Goal: Navigation & Orientation: Find specific page/section

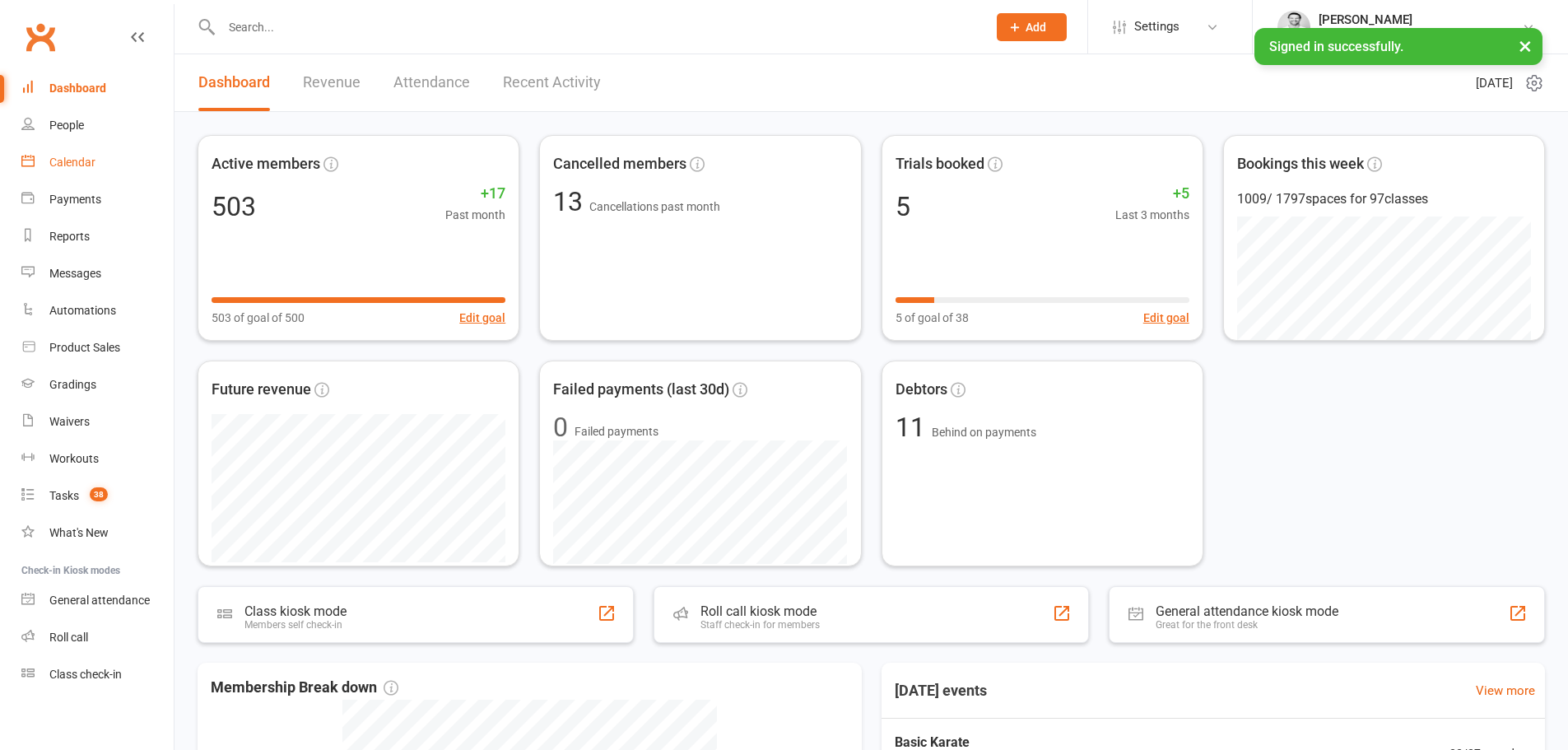
click at [51, 162] on div "Calendar" at bounding box center [73, 162] width 46 height 13
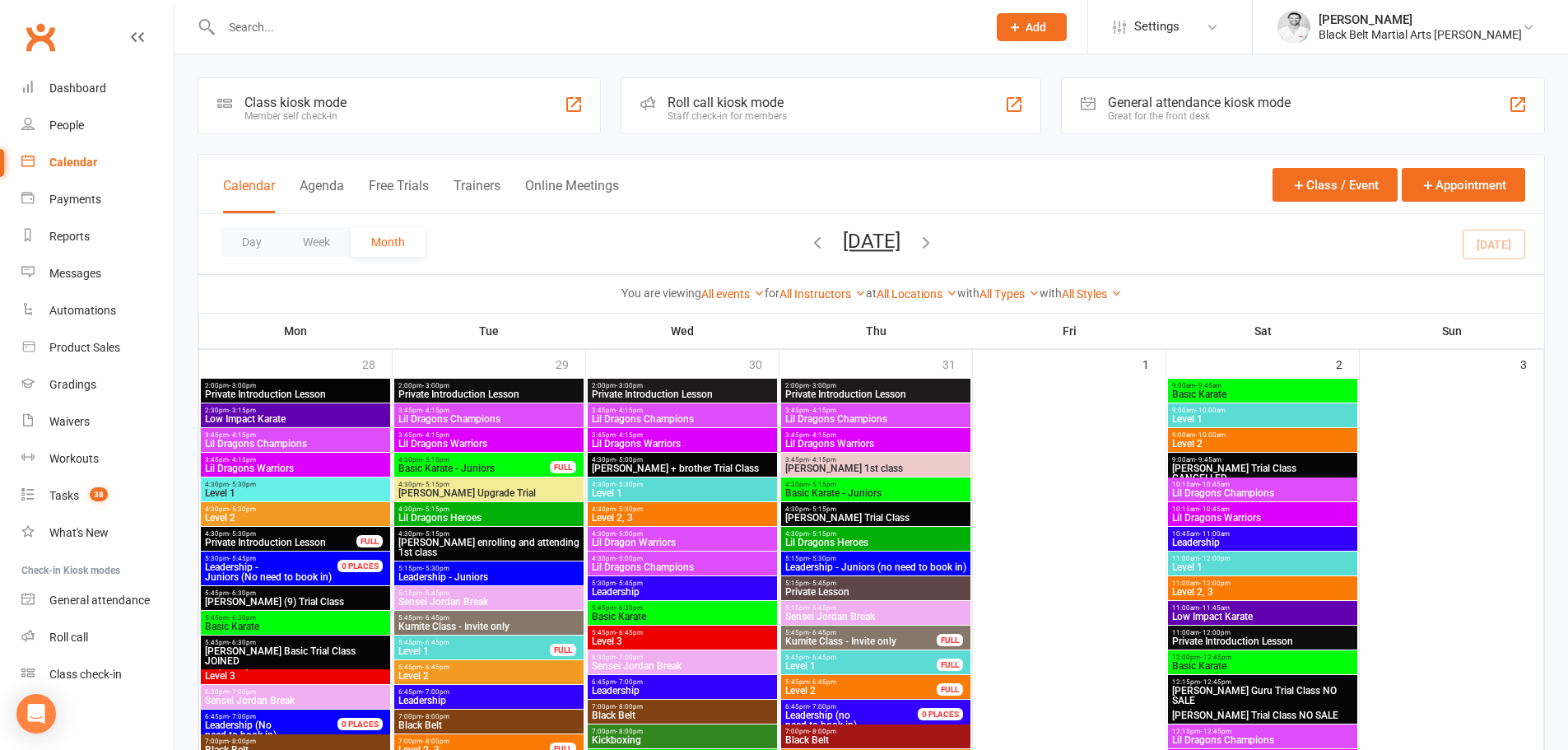
click at [935, 247] on icon "button" at bounding box center [926, 242] width 18 height 18
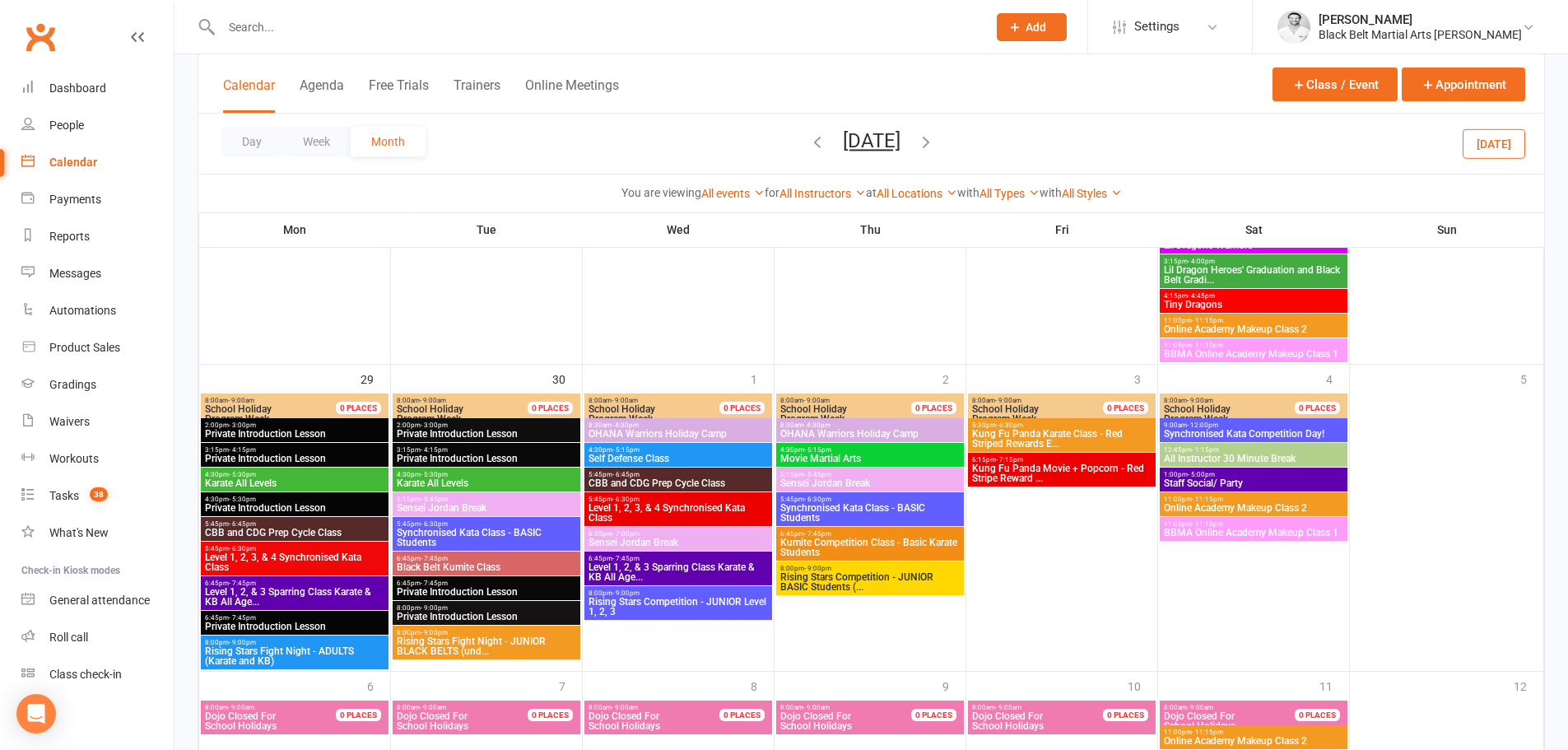
scroll to position [5, 0]
click at [272, 567] on span "Level 1, 2, 3, & 4 Synchronised Kata Class" at bounding box center [294, 563] width 181 height 20
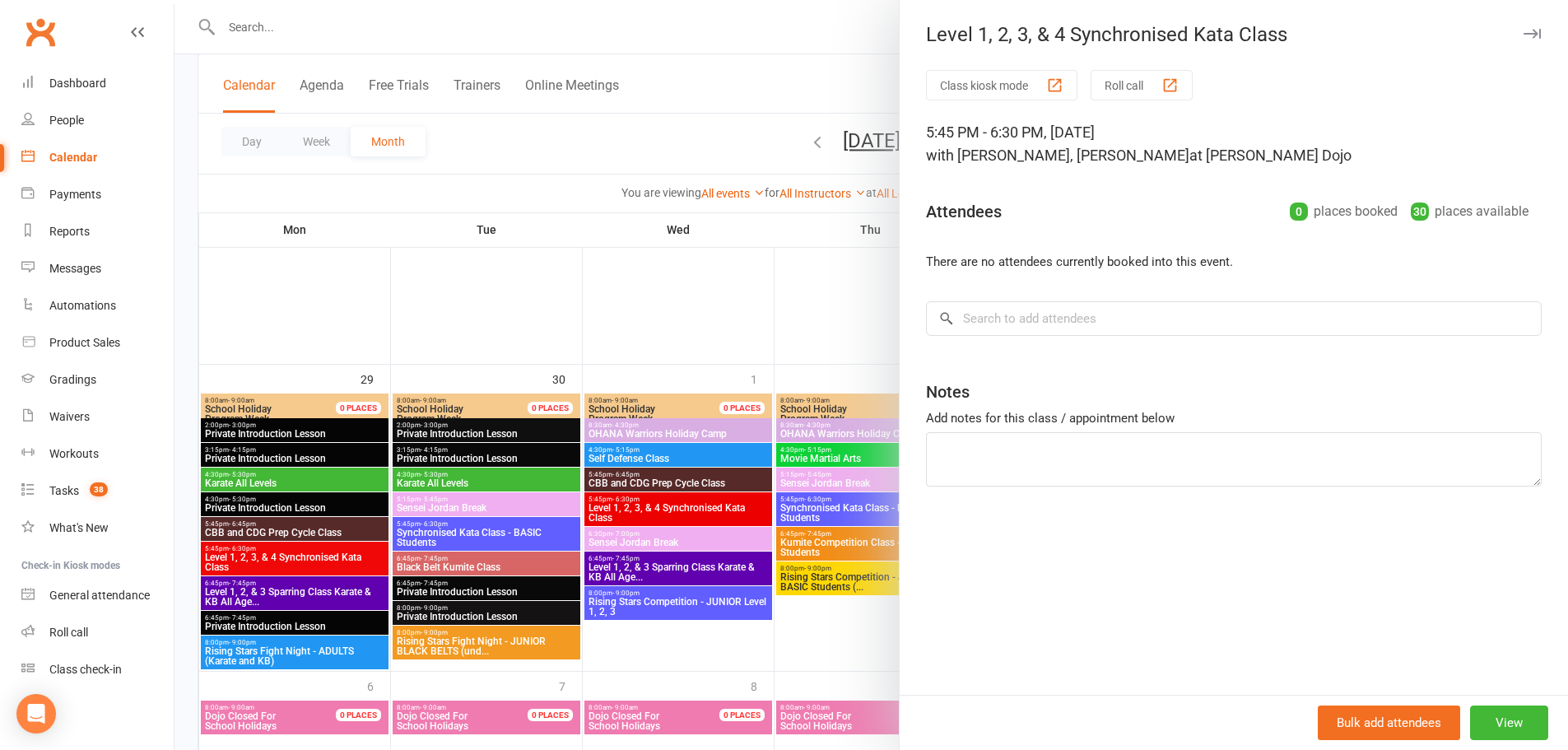
click at [292, 530] on div at bounding box center [871, 375] width 1393 height 750
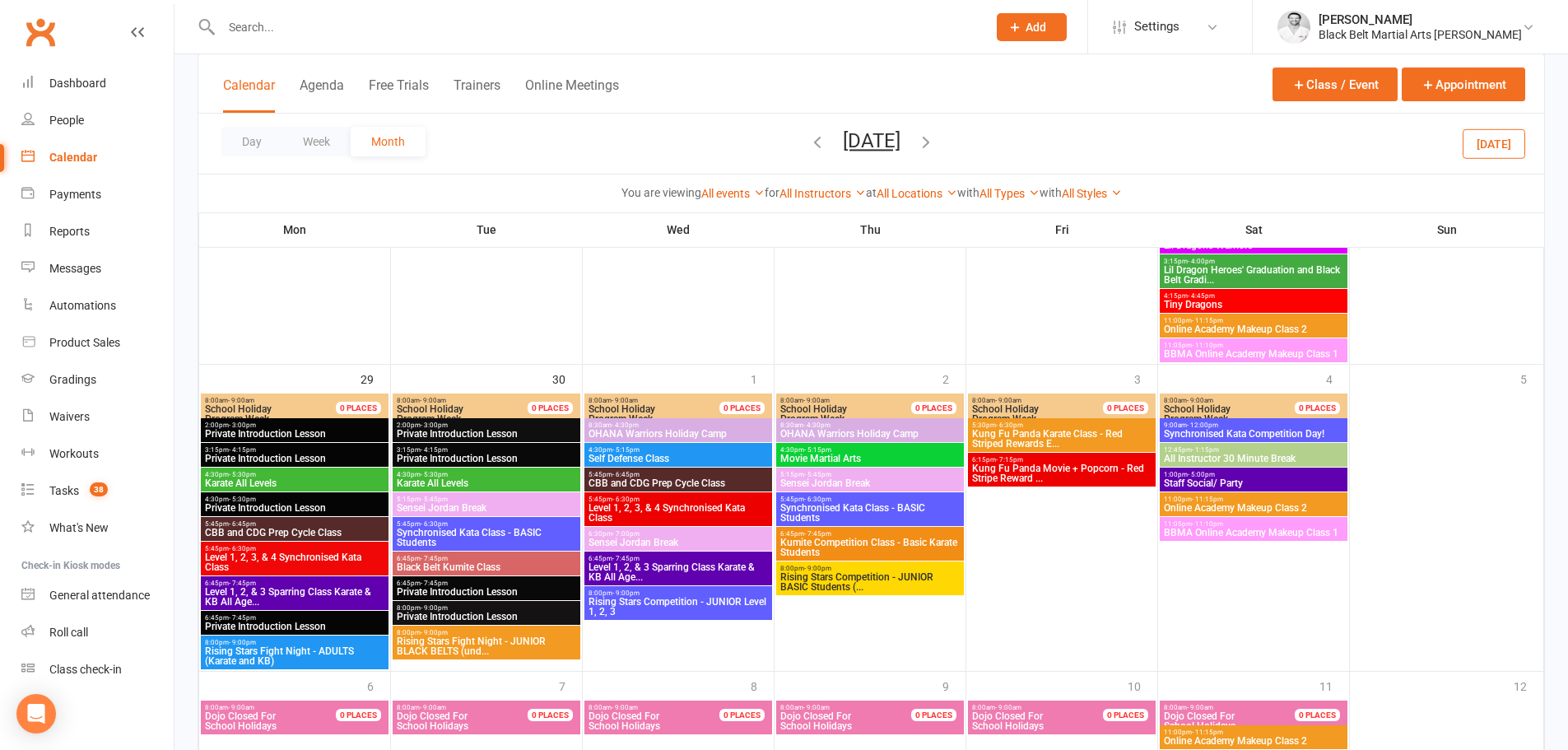
click at [292, 530] on span "CBB and CDG Prep Cycle Class" at bounding box center [294, 533] width 181 height 10
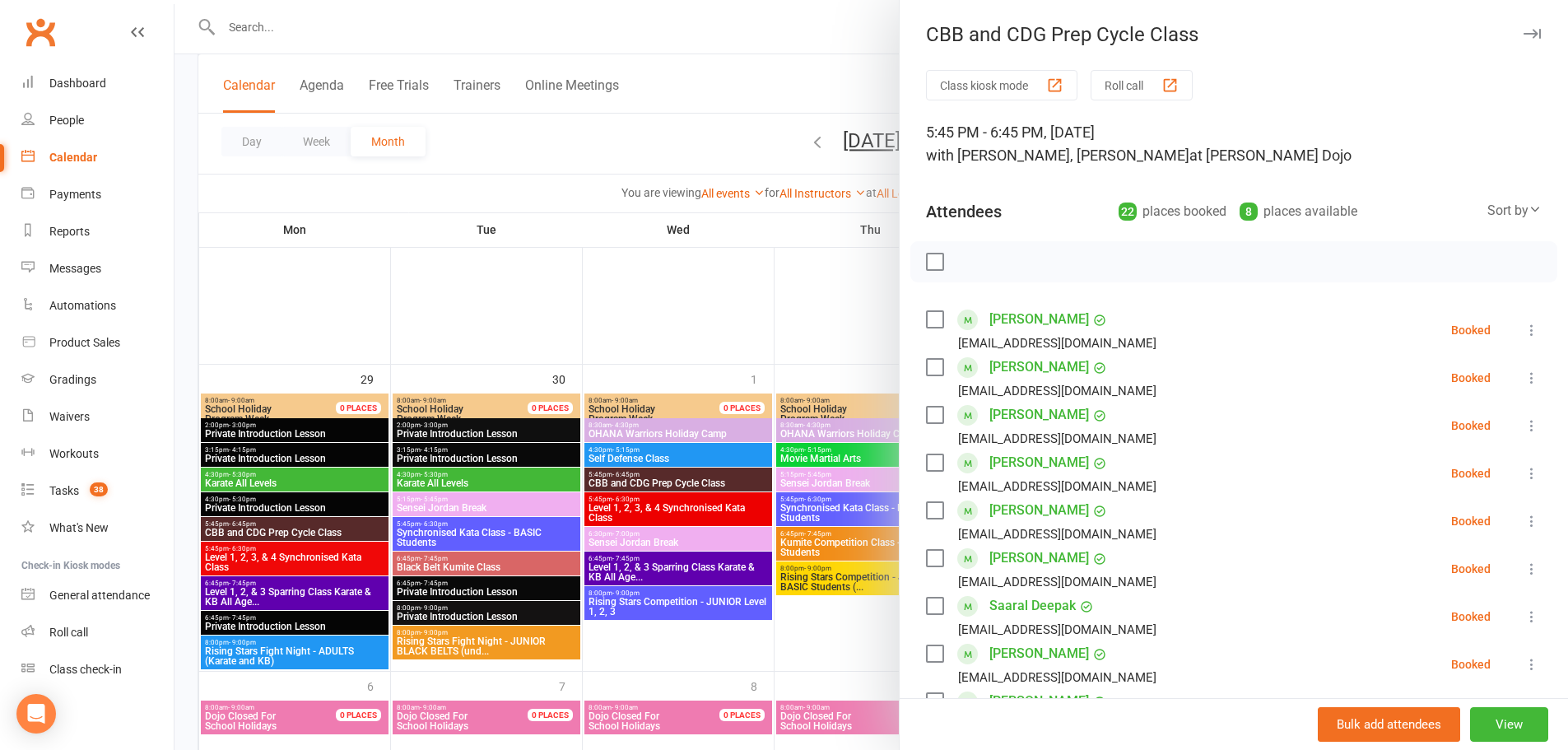
click at [292, 570] on div at bounding box center [871, 375] width 1393 height 750
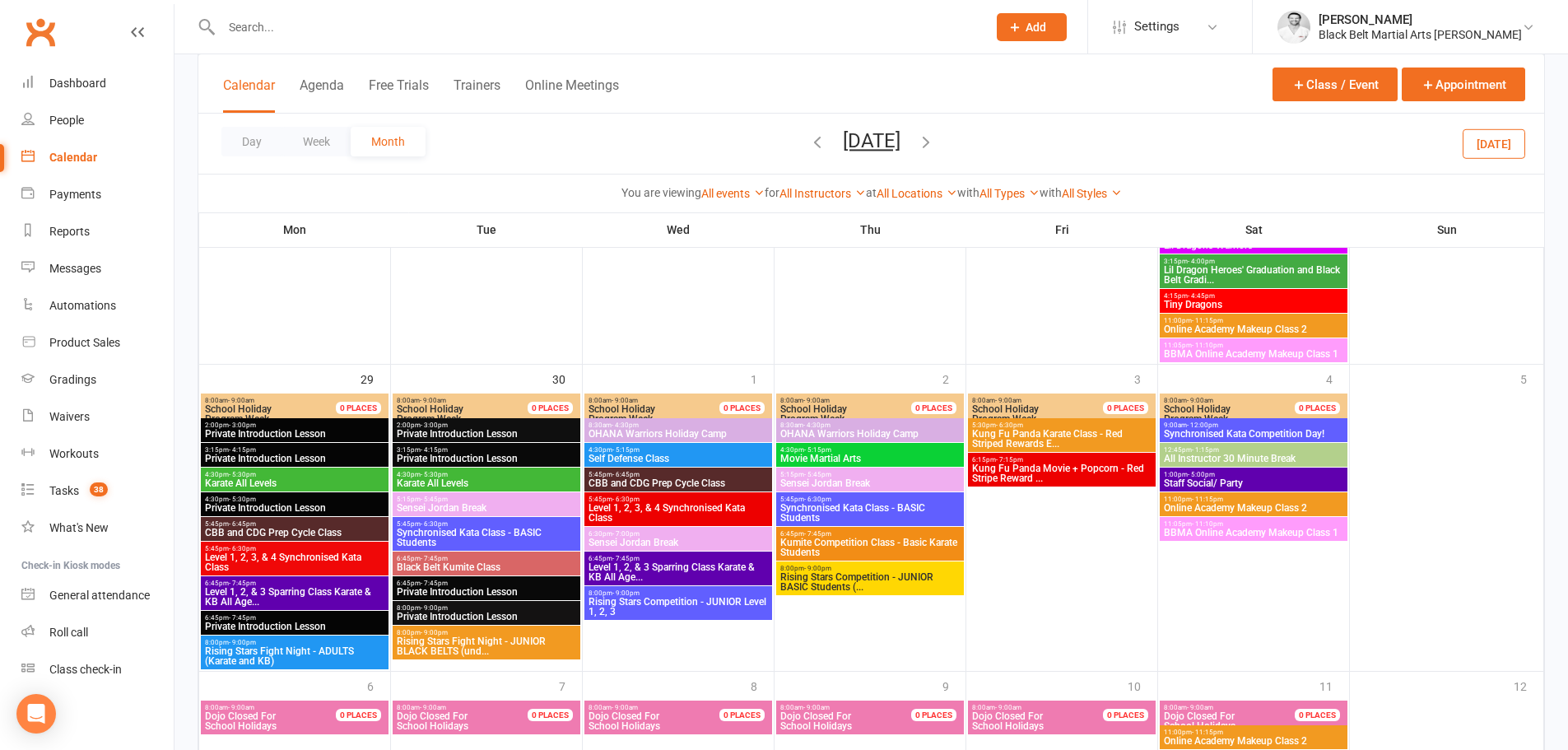
click at [296, 557] on span "Level 1, 2, 3, & 4 Synchronised Kata Class" at bounding box center [294, 563] width 181 height 20
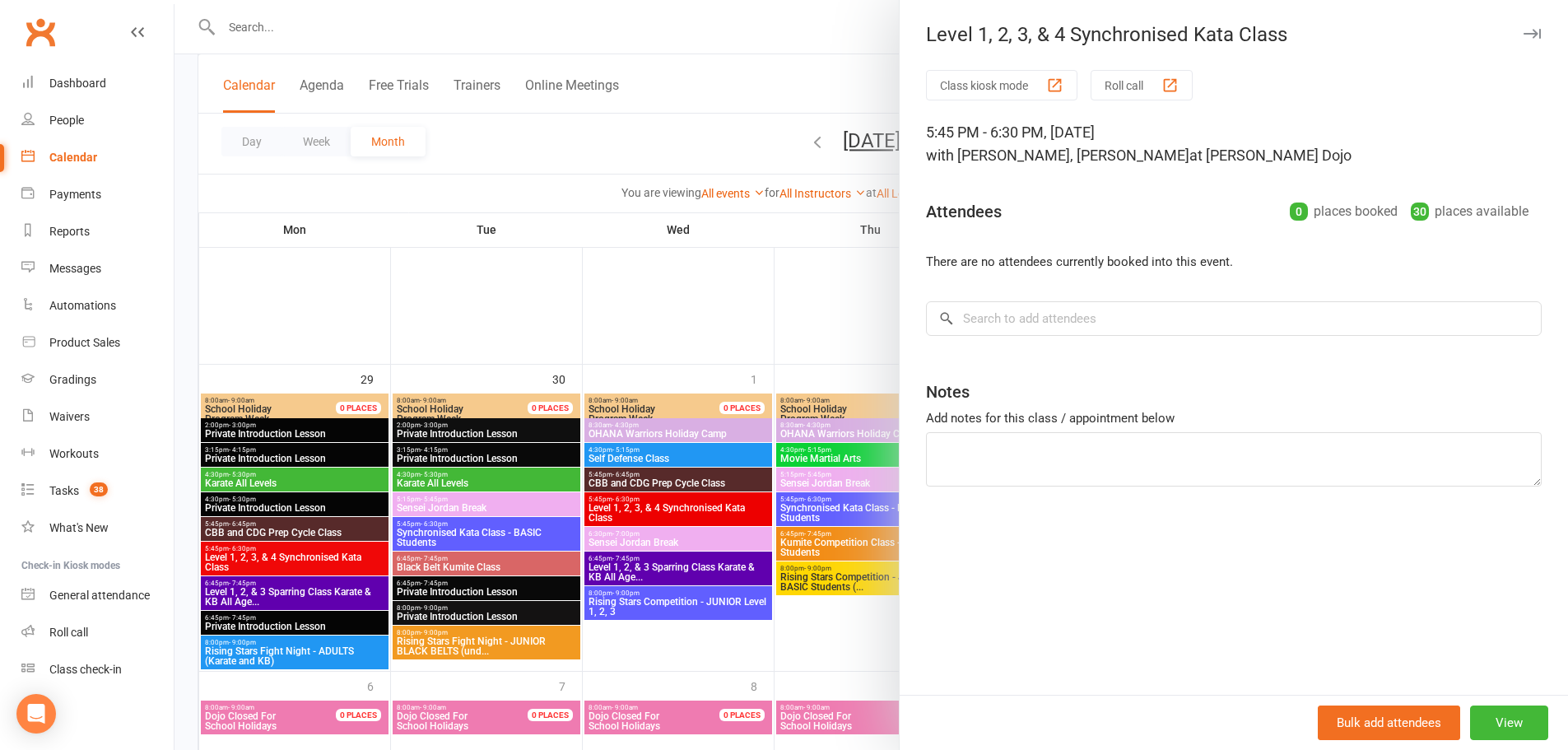
click at [390, 12] on div at bounding box center [871, 375] width 1393 height 750
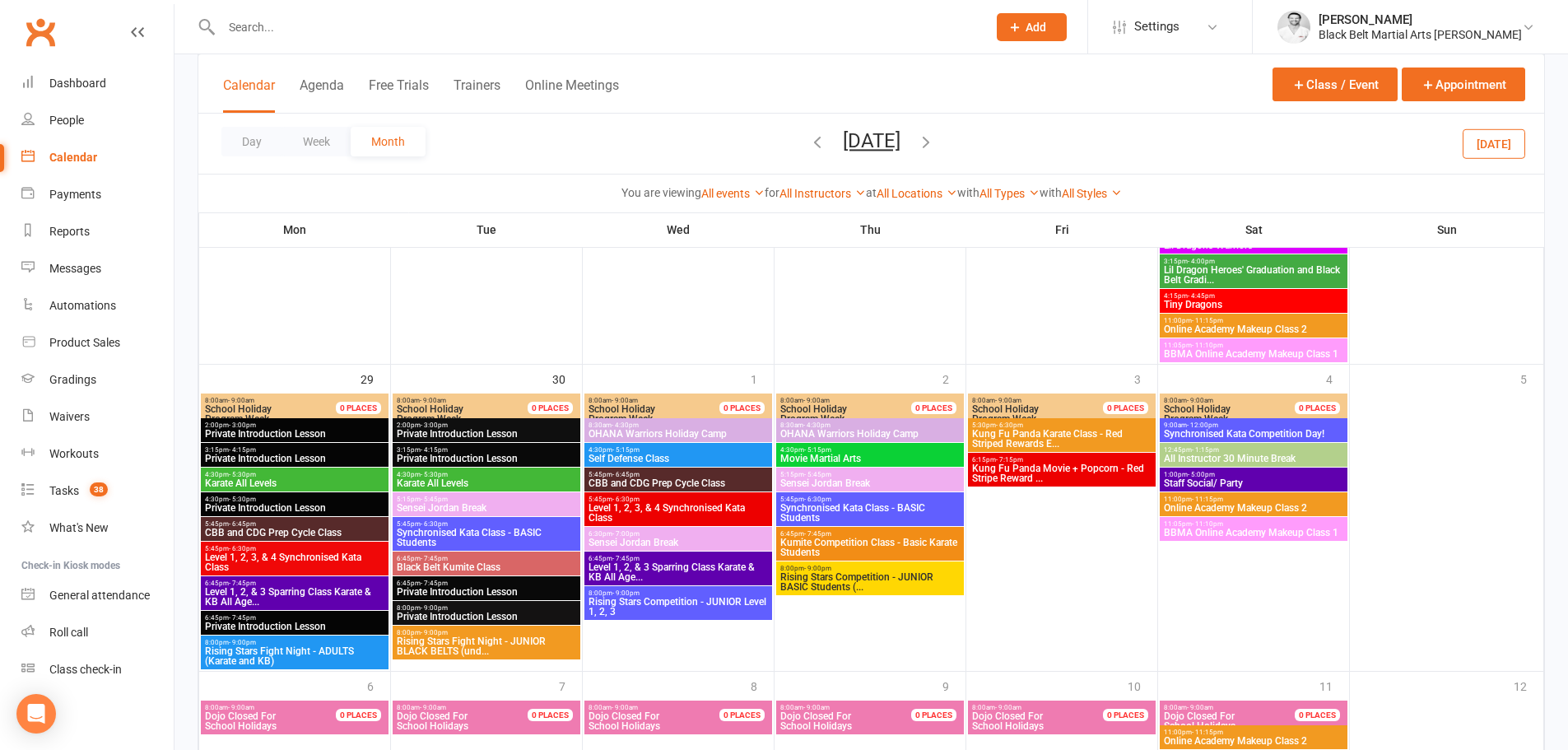
click at [1254, 432] on span "Synchronised Kata Competition Day!" at bounding box center [1253, 434] width 181 height 10
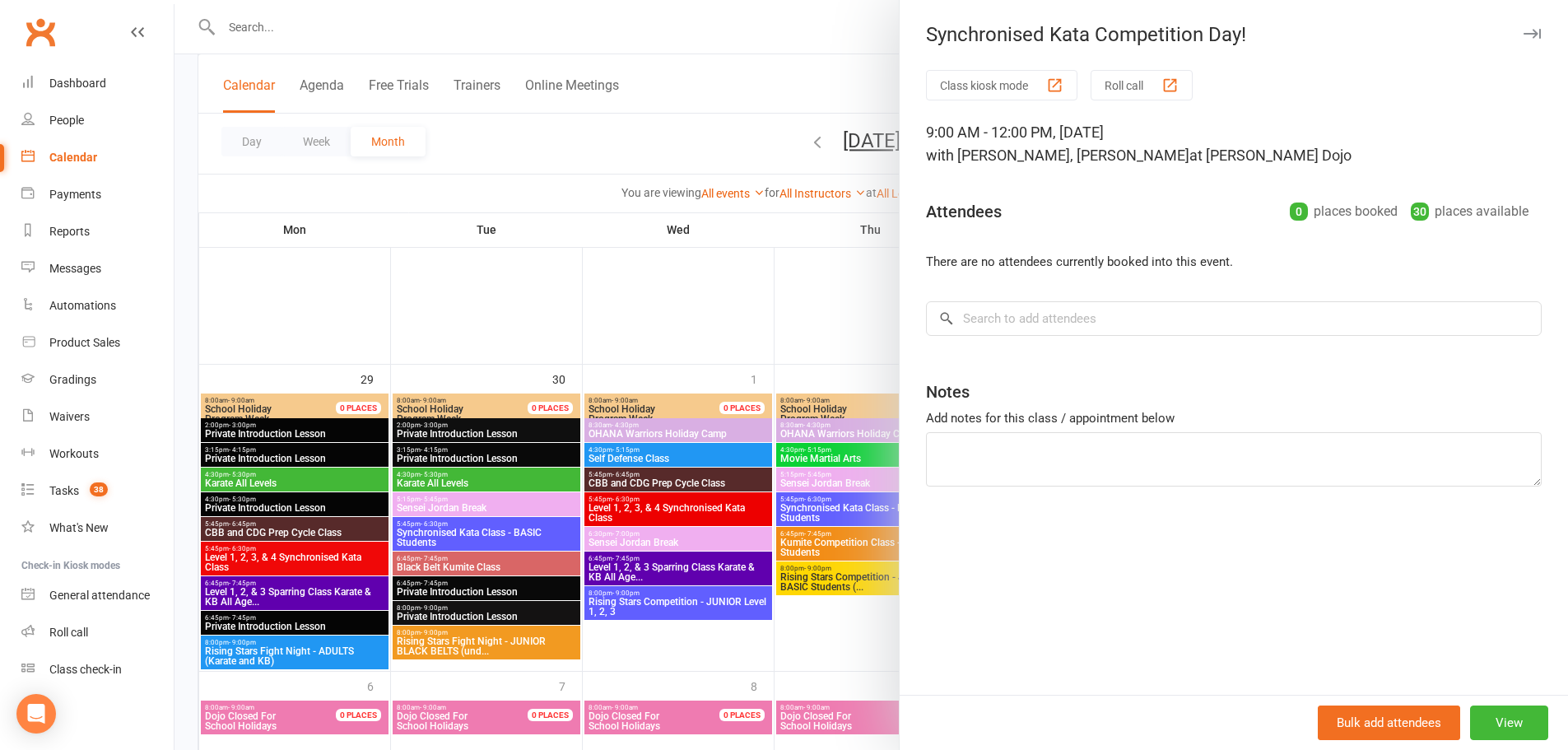
click at [774, 285] on div at bounding box center [871, 375] width 1393 height 750
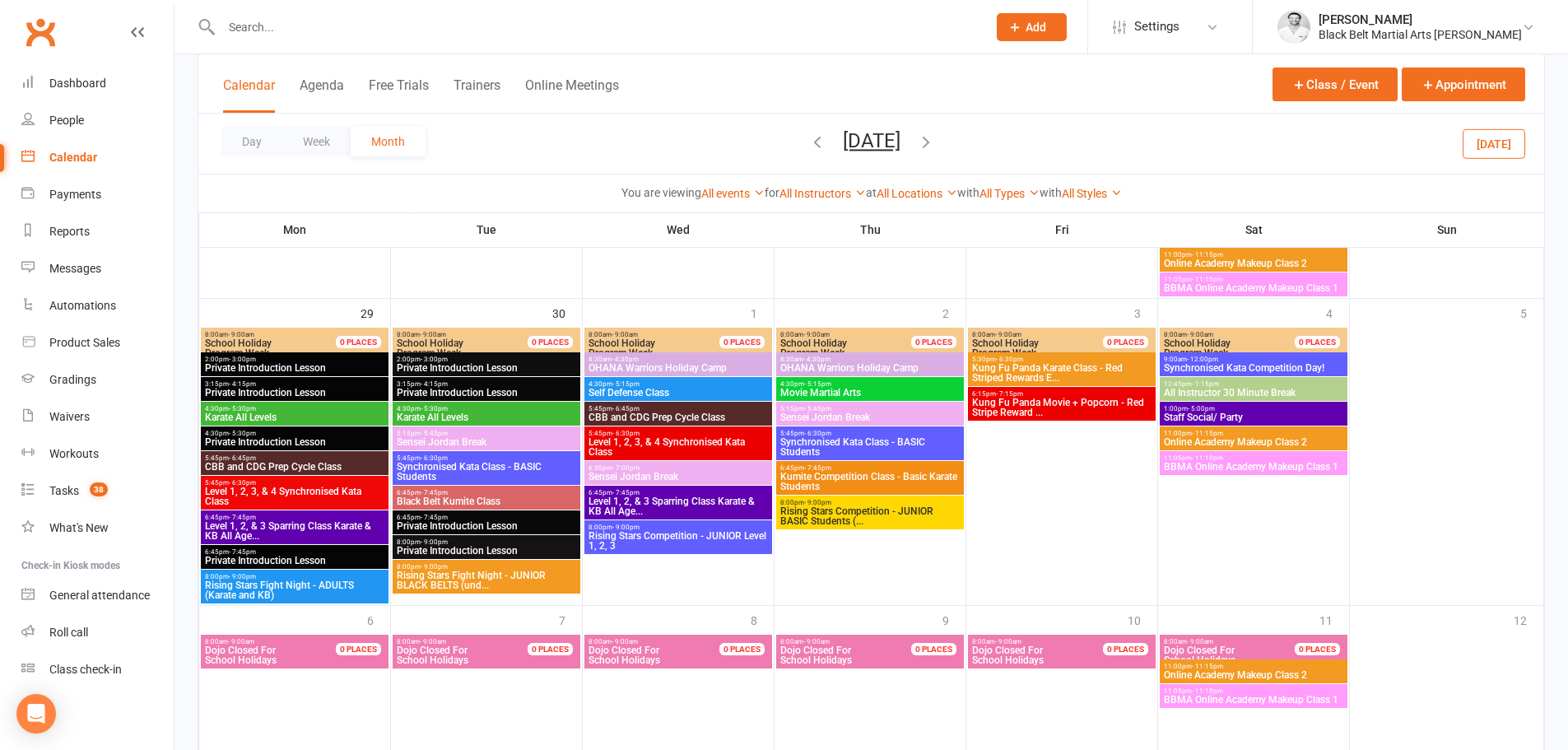
scroll to position [2538, 0]
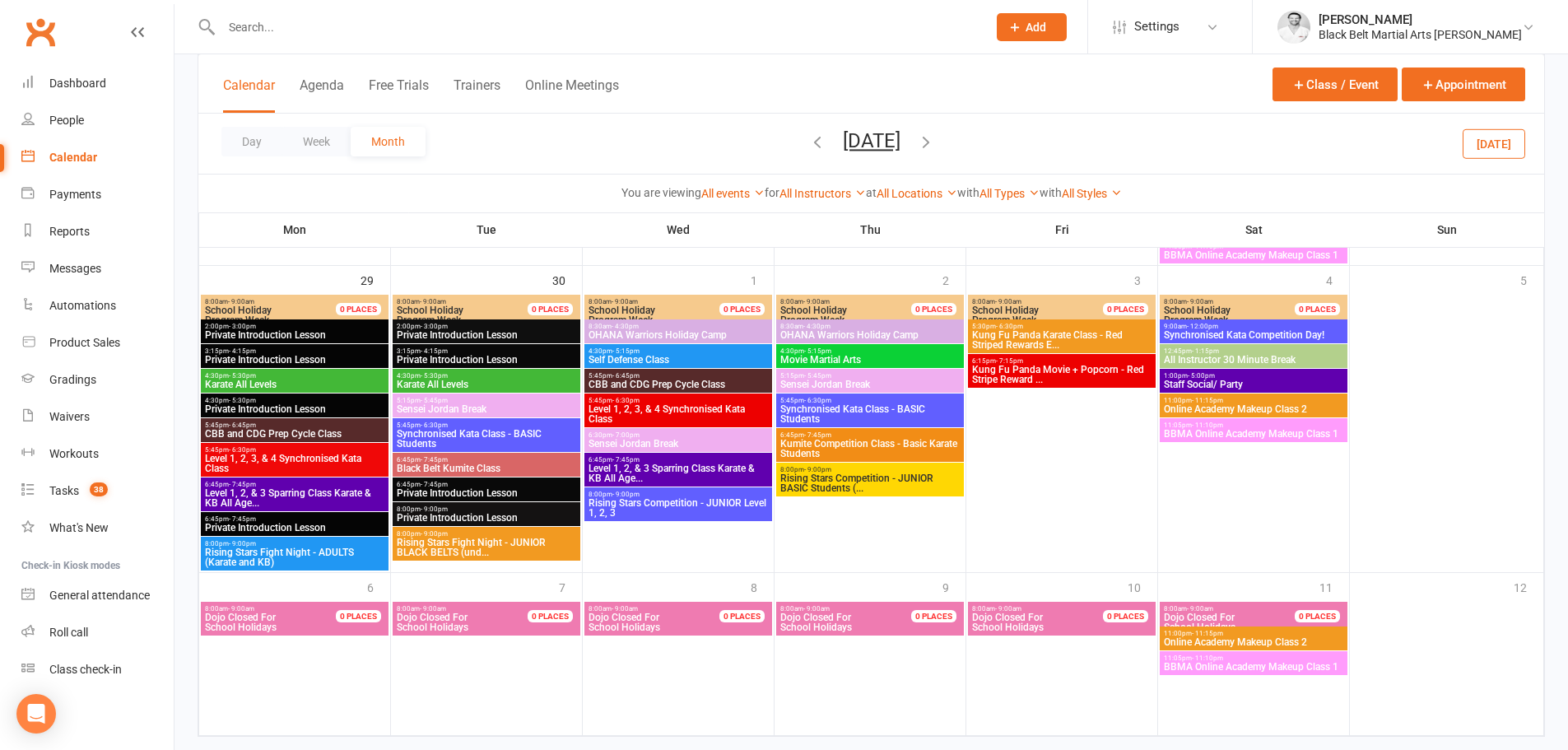
click at [808, 141] on icon "button" at bounding box center [818, 142] width 18 height 18
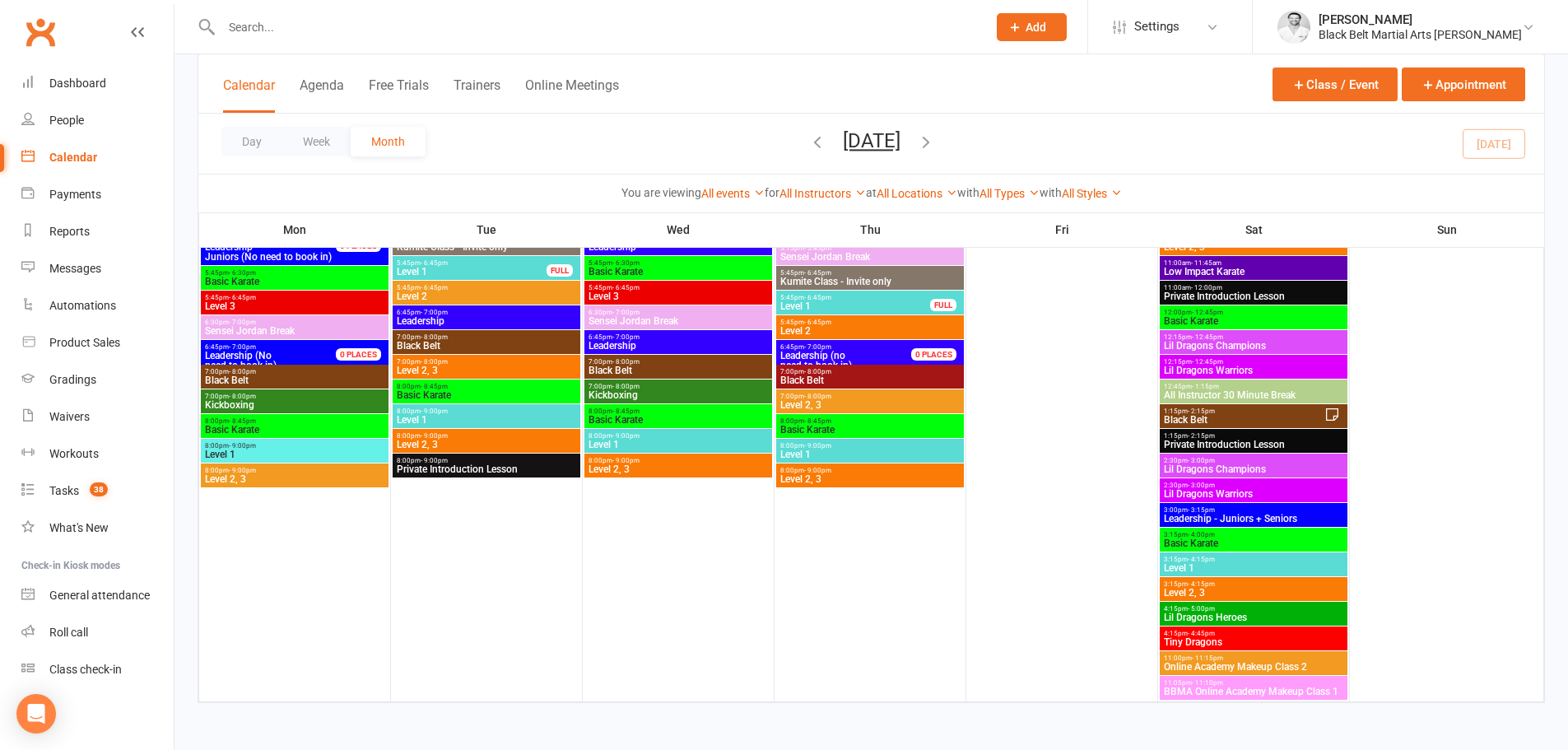
scroll to position [4185, 0]
click at [935, 143] on icon "button" at bounding box center [926, 142] width 18 height 18
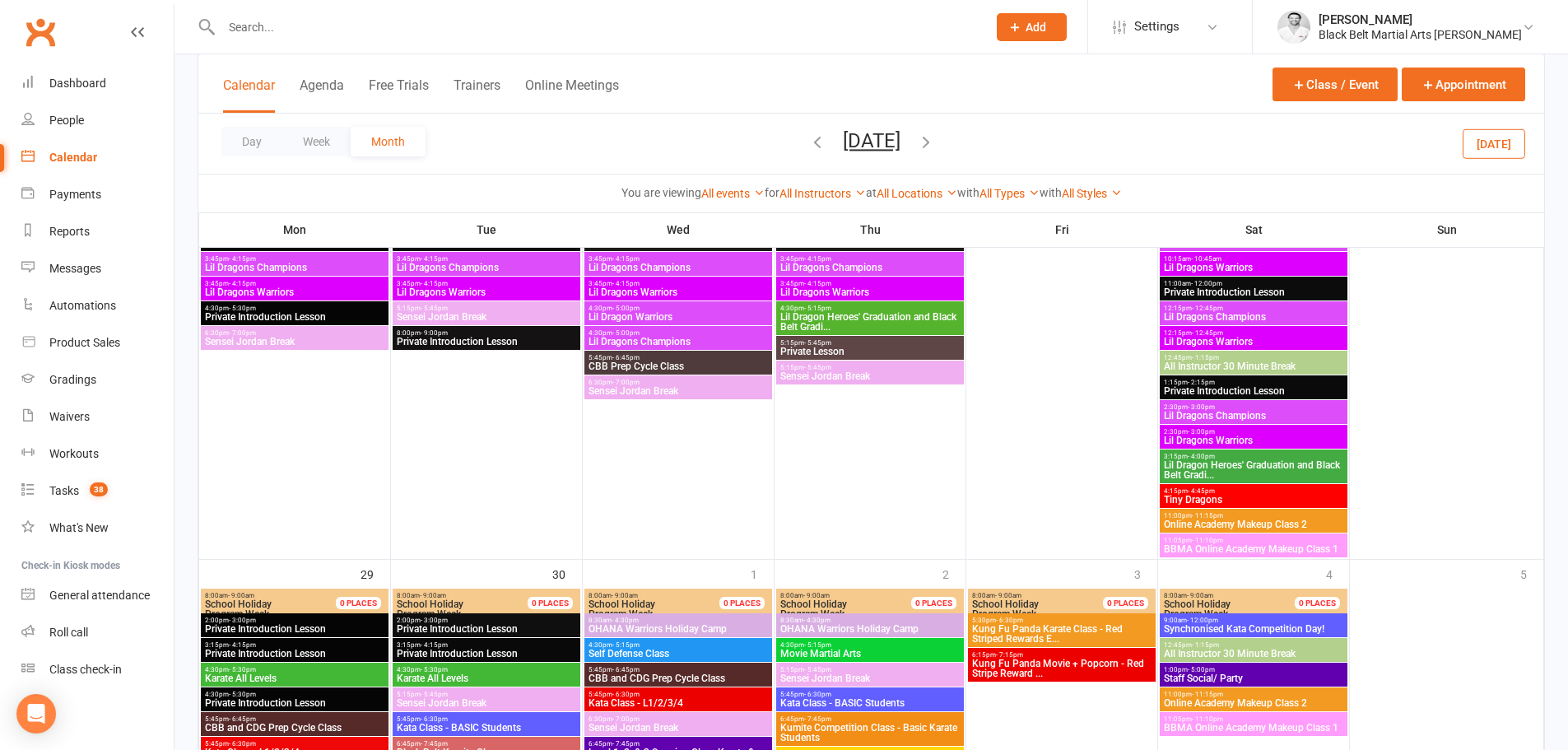
scroll to position [2354, 0]
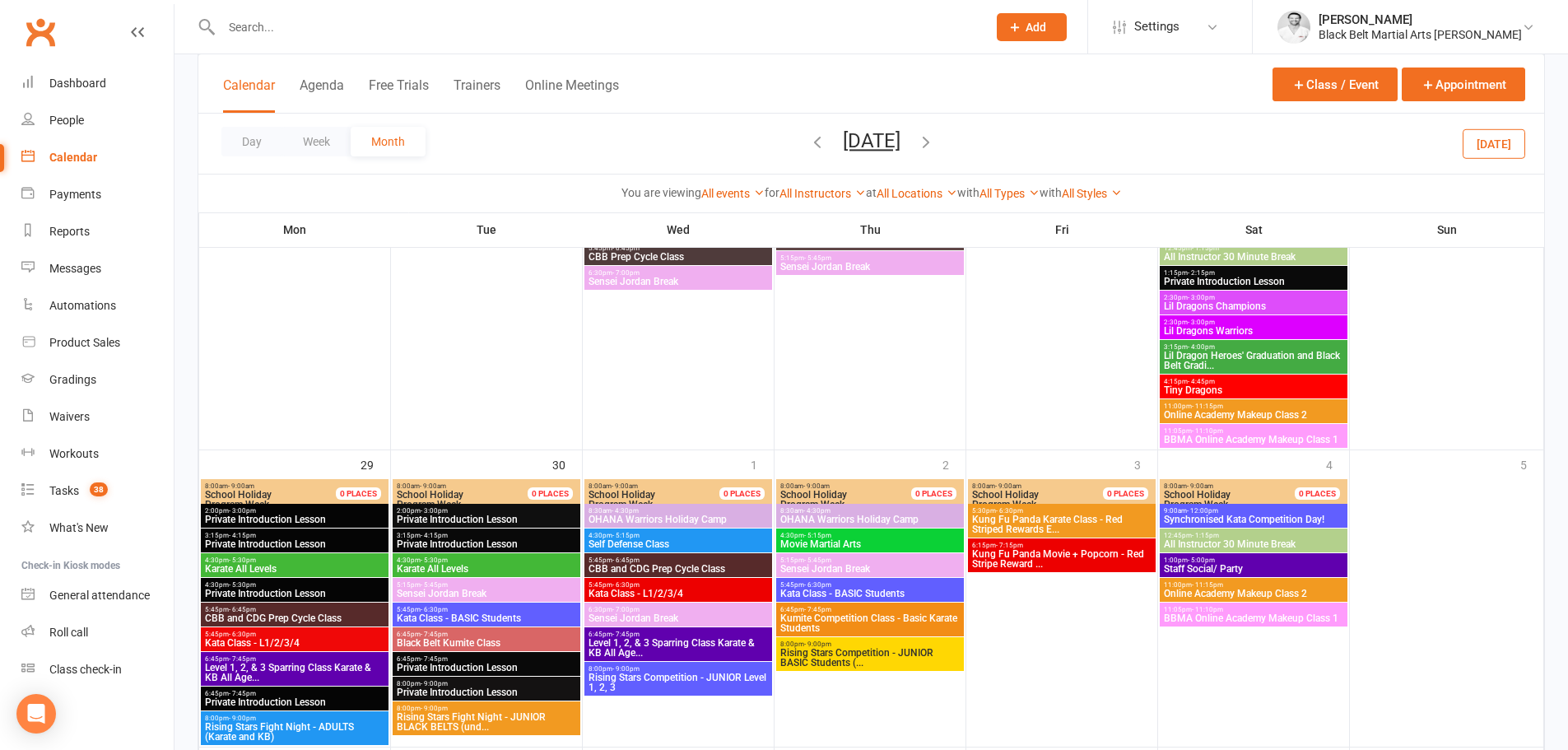
click at [935, 144] on icon "button" at bounding box center [926, 142] width 18 height 18
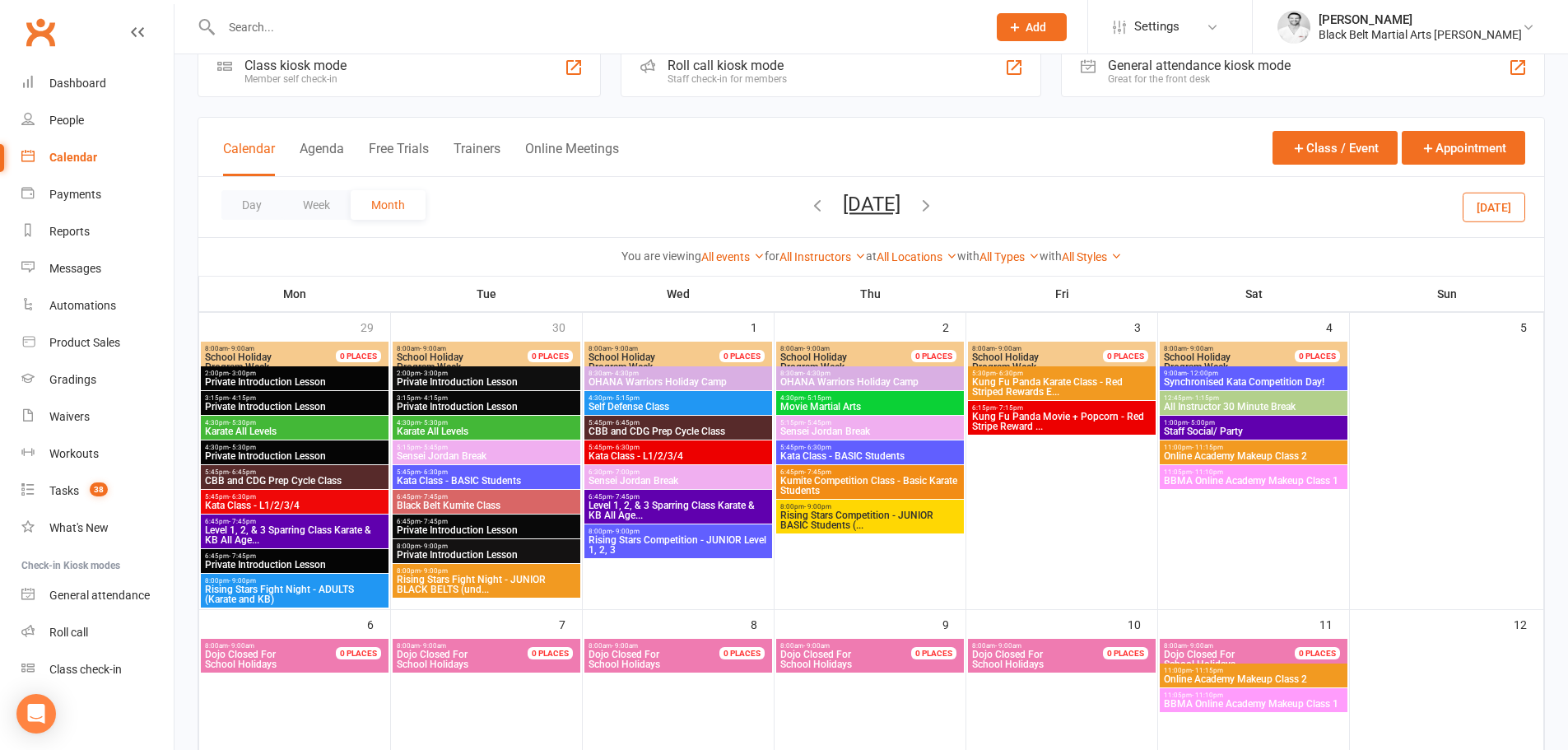
scroll to position [0, 0]
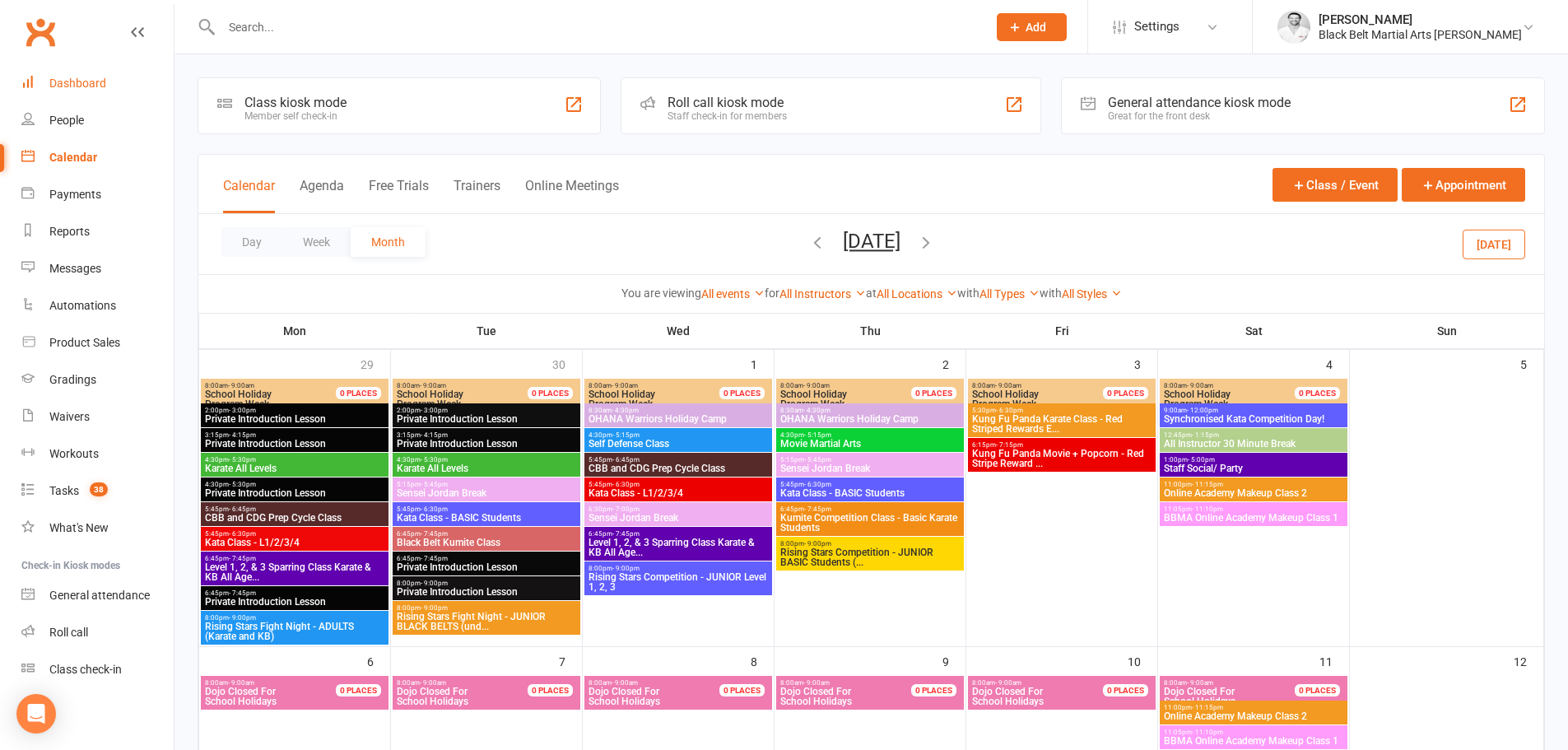
click at [65, 85] on div "Dashboard" at bounding box center [78, 83] width 57 height 13
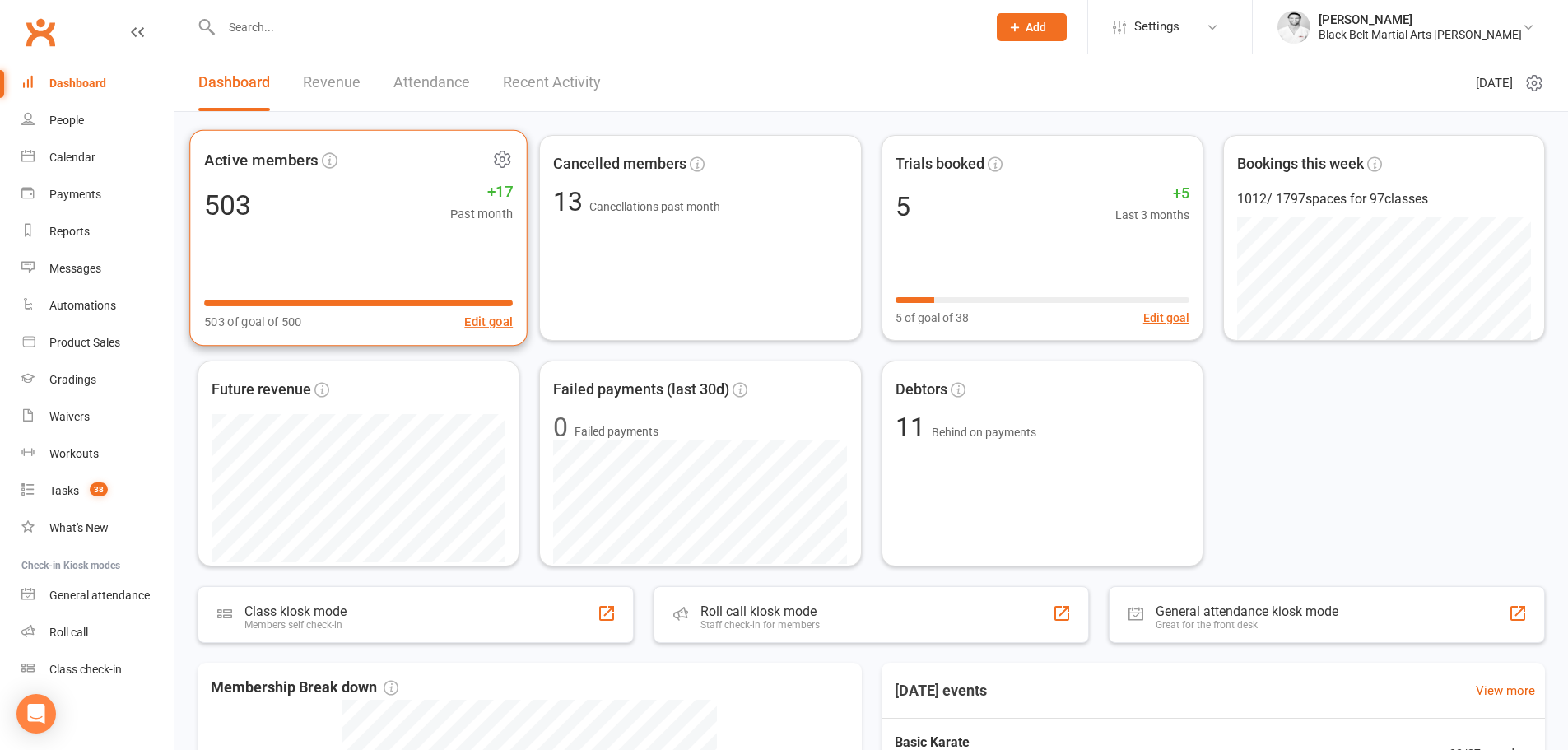
scroll to position [33, 0]
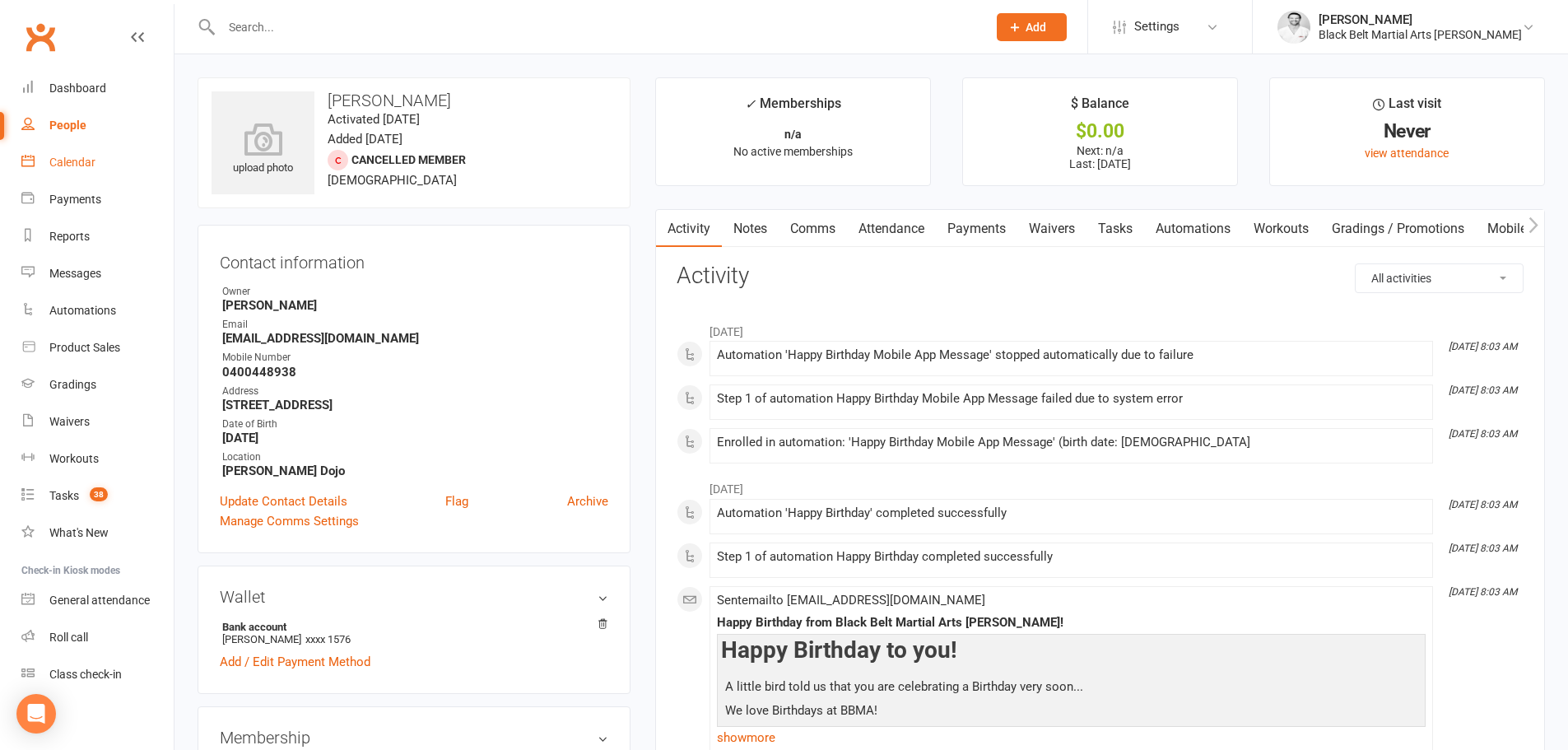
click at [94, 166] on div "Calendar" at bounding box center [73, 162] width 46 height 13
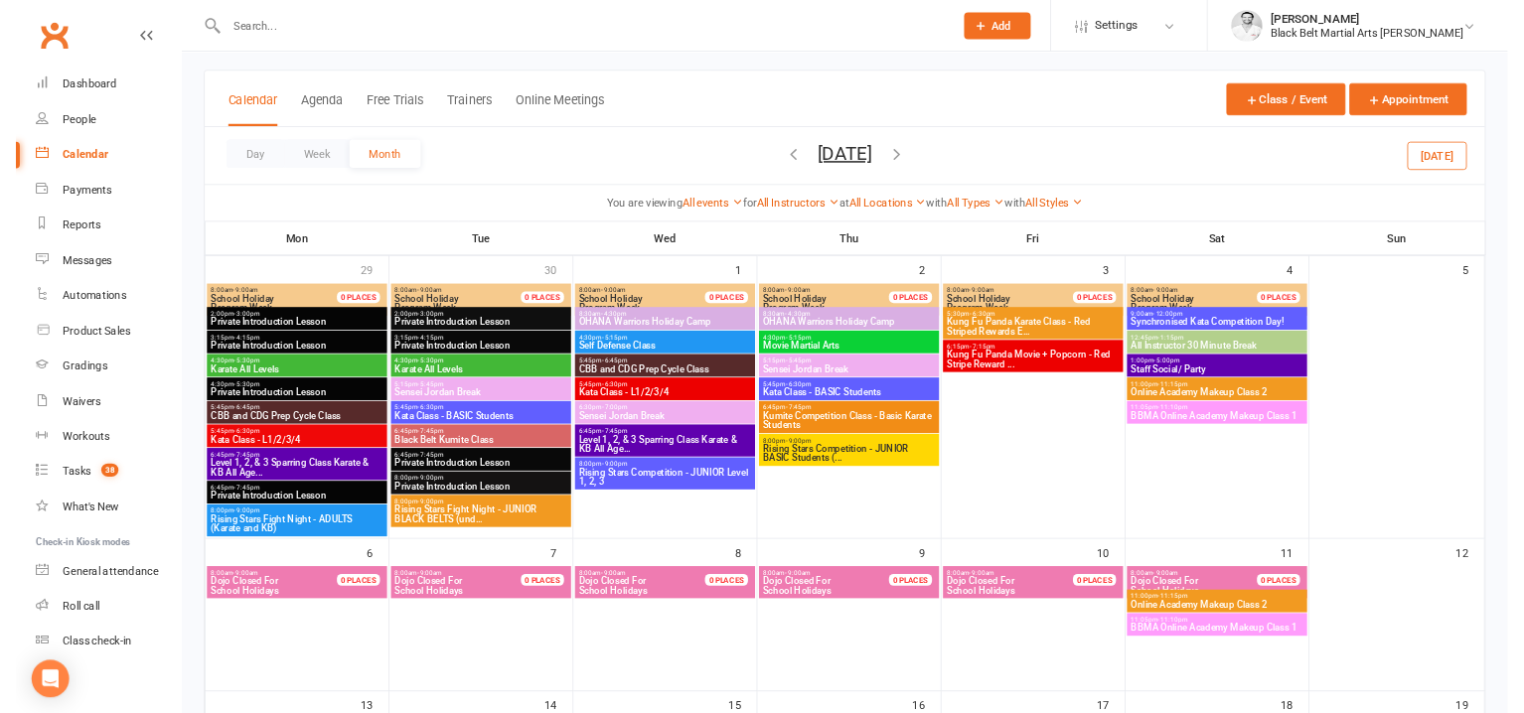
scroll to position [127, 0]
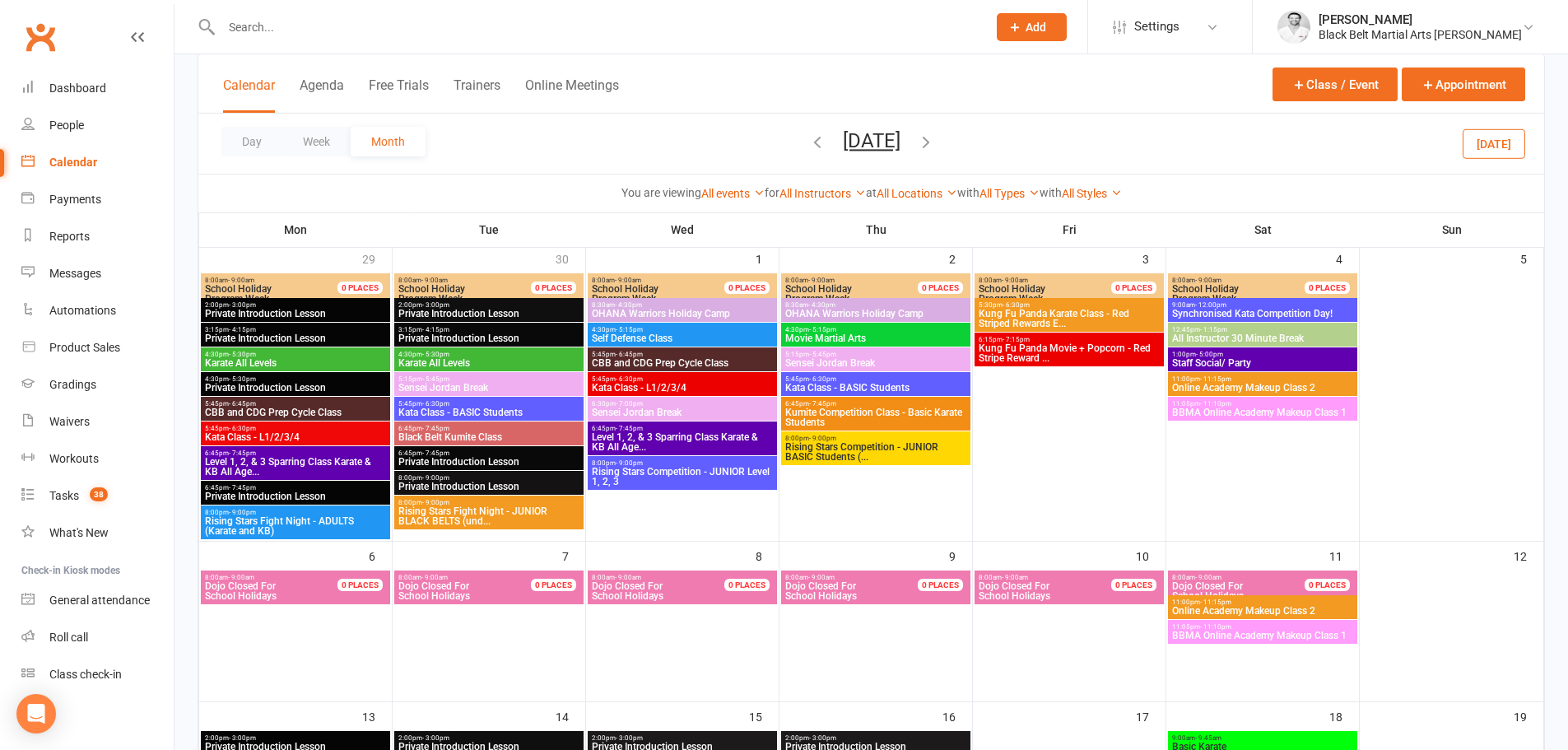
click at [248, 525] on span "Rising Stars Fight Night - ADULTS (Karate and KB)" at bounding box center [295, 526] width 183 height 20
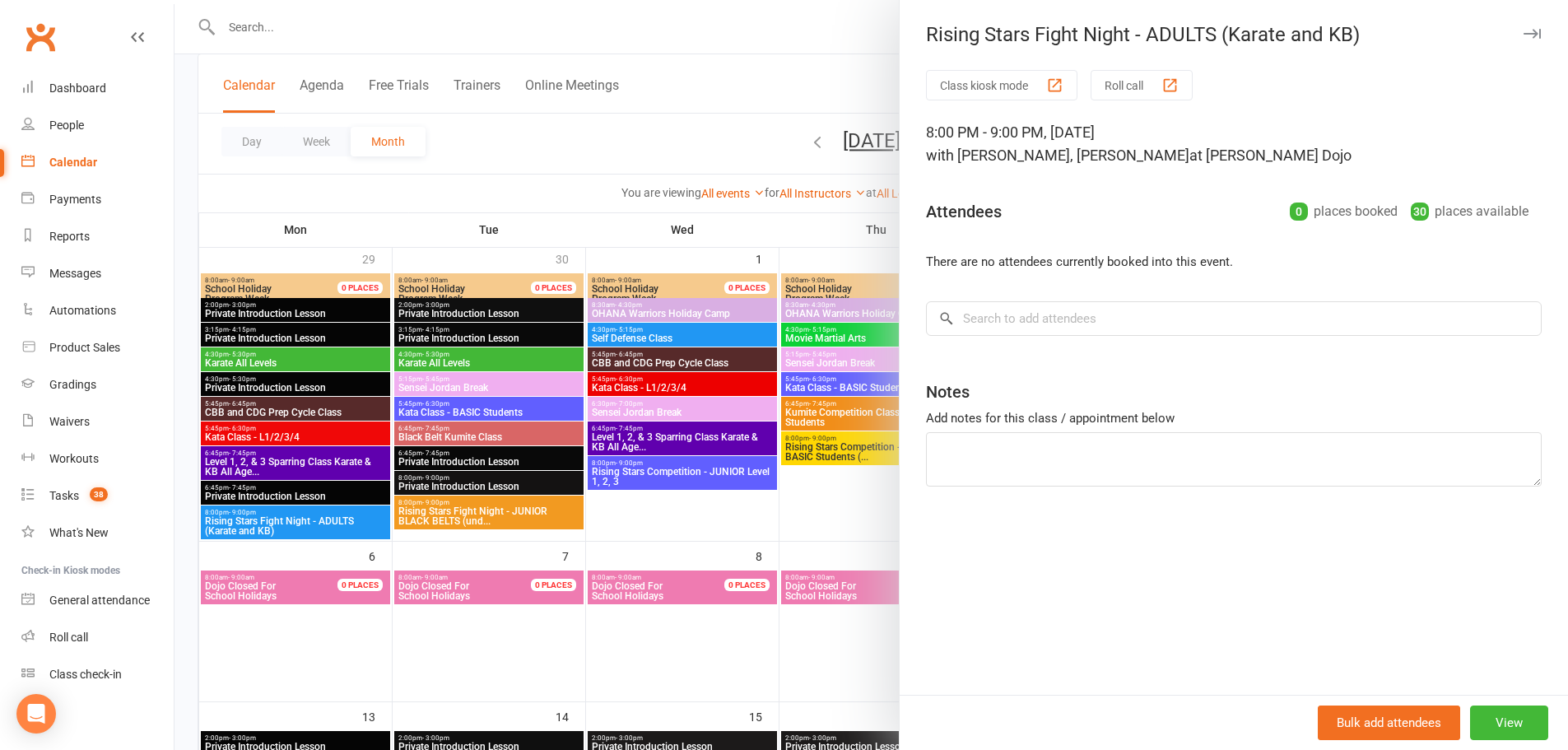
click at [220, 197] on div at bounding box center [871, 375] width 1393 height 750
